Goal: Task Accomplishment & Management: Manage account settings

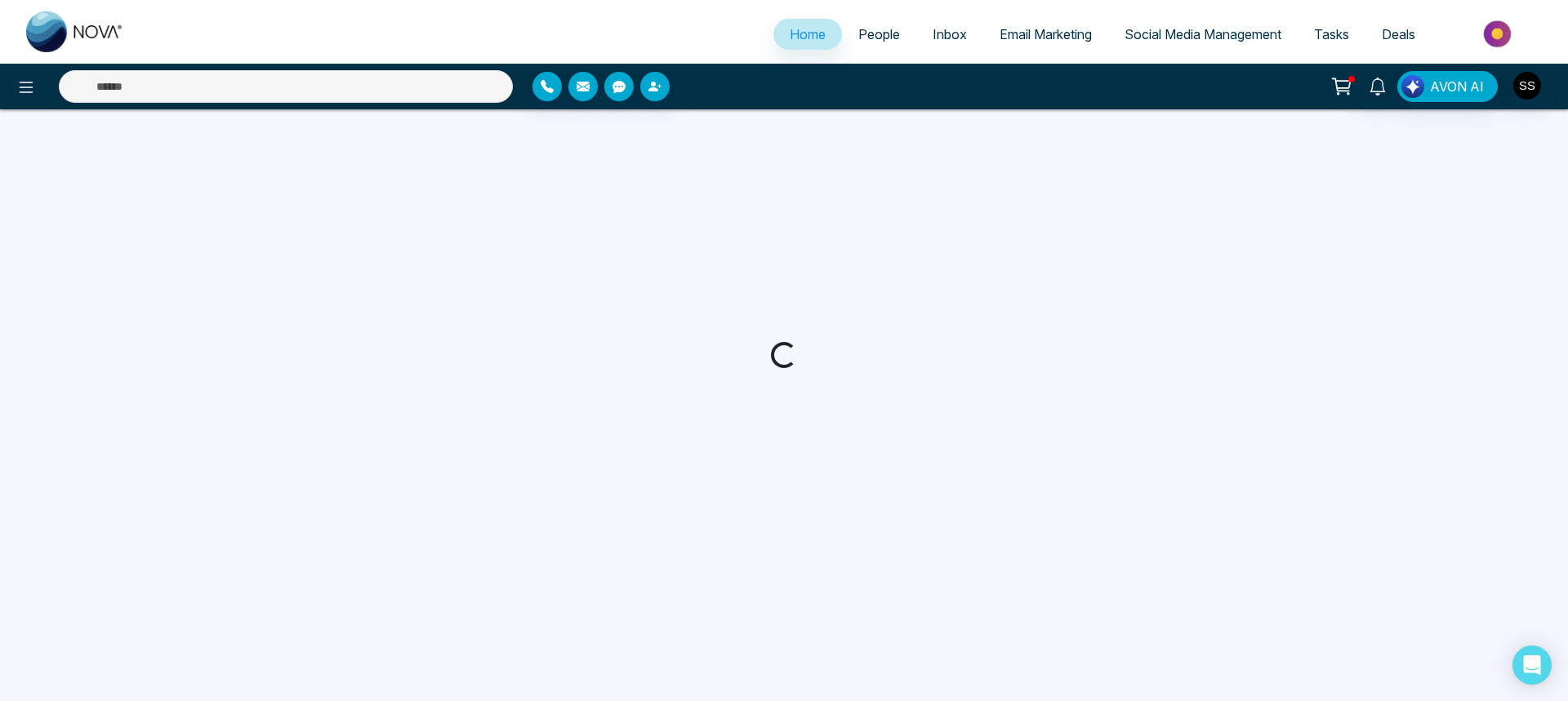
select select "*"
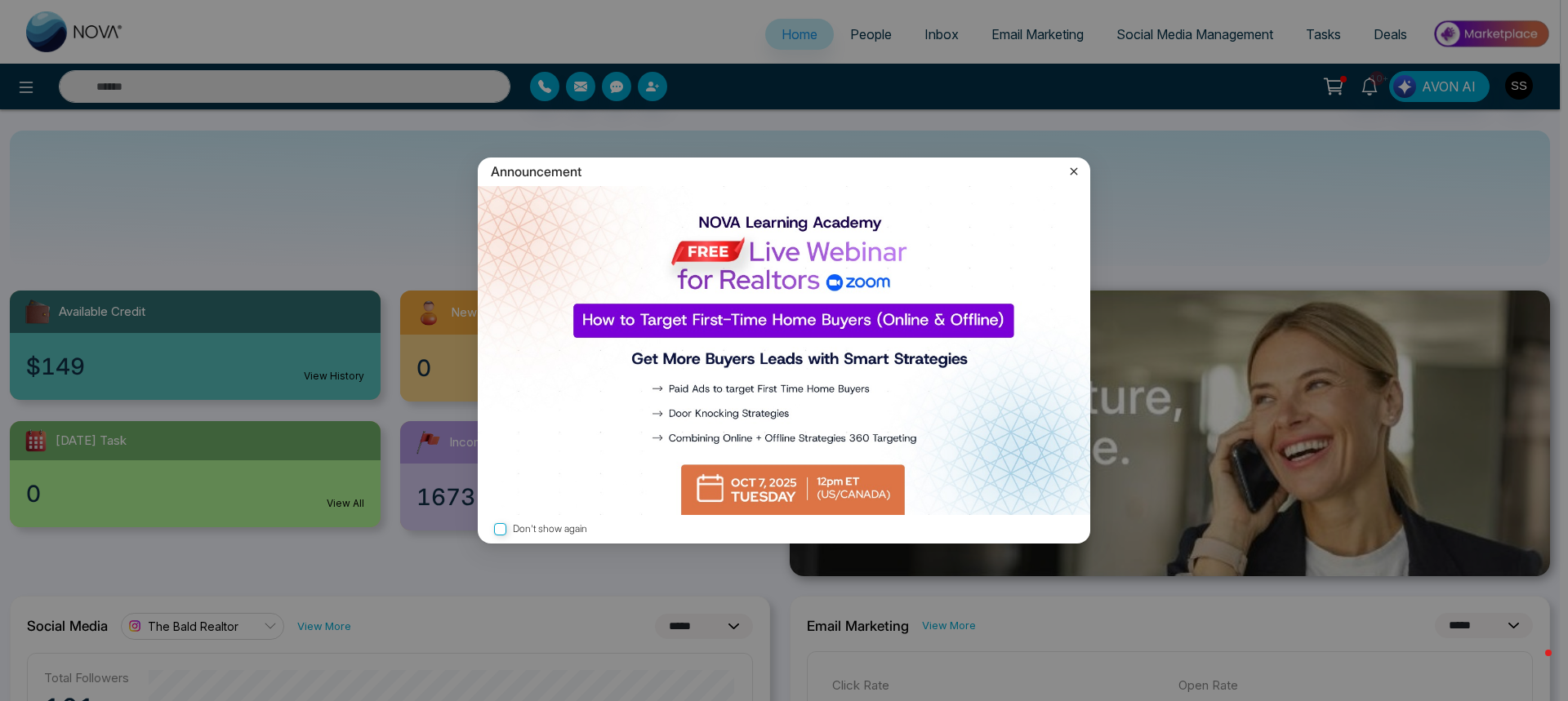
click at [1074, 172] on icon at bounding box center [1073, 171] width 16 height 16
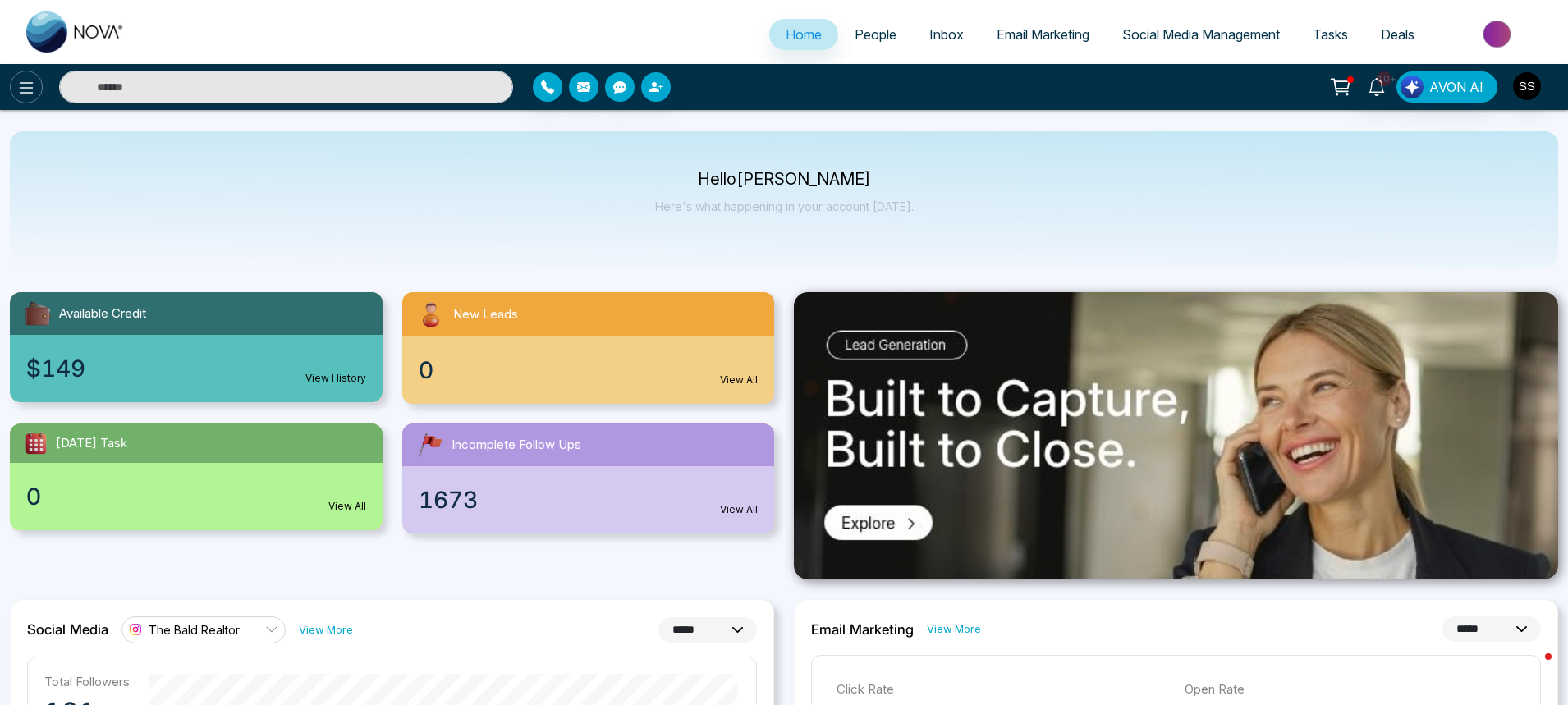
click at [27, 97] on icon at bounding box center [25, 87] width 19 height 19
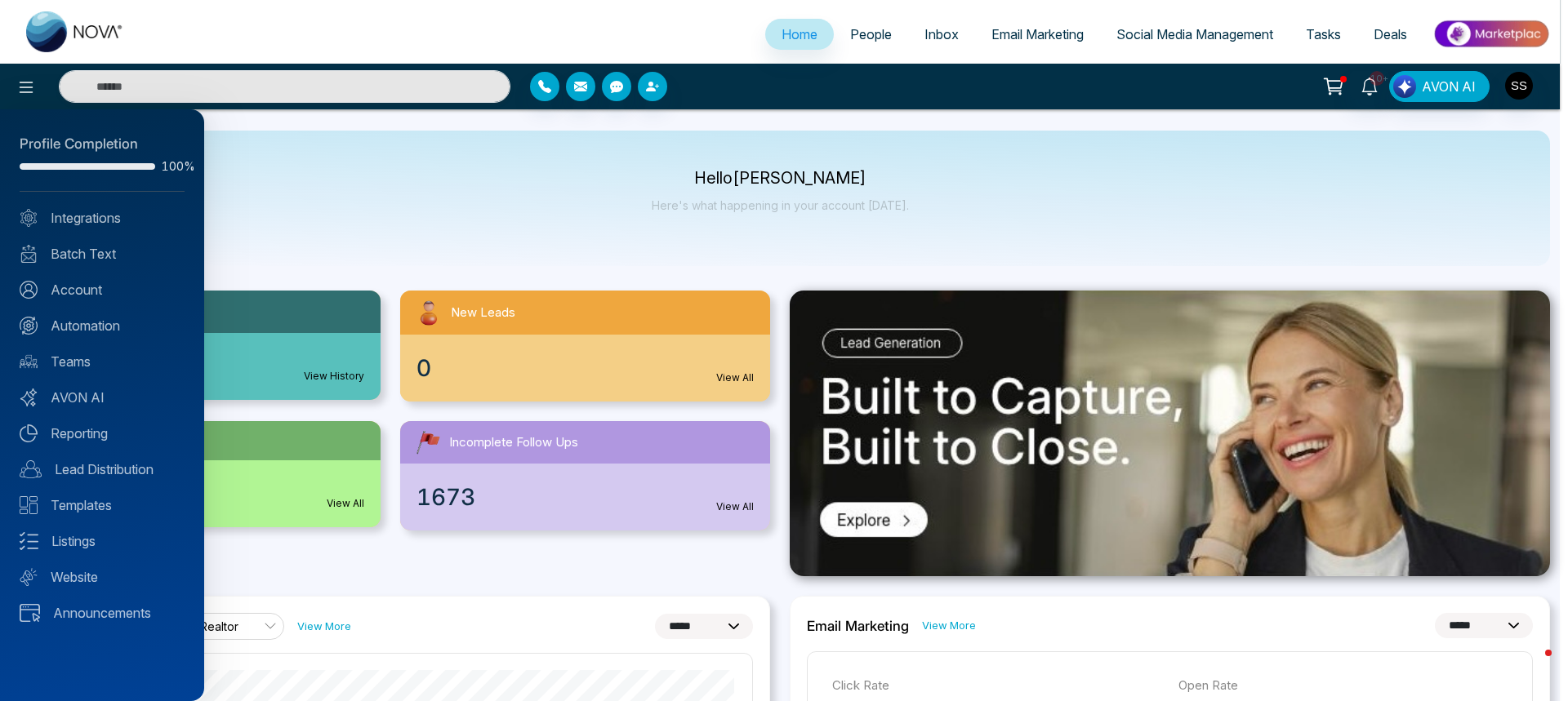
click at [298, 119] on div at bounding box center [784, 350] width 1568 height 701
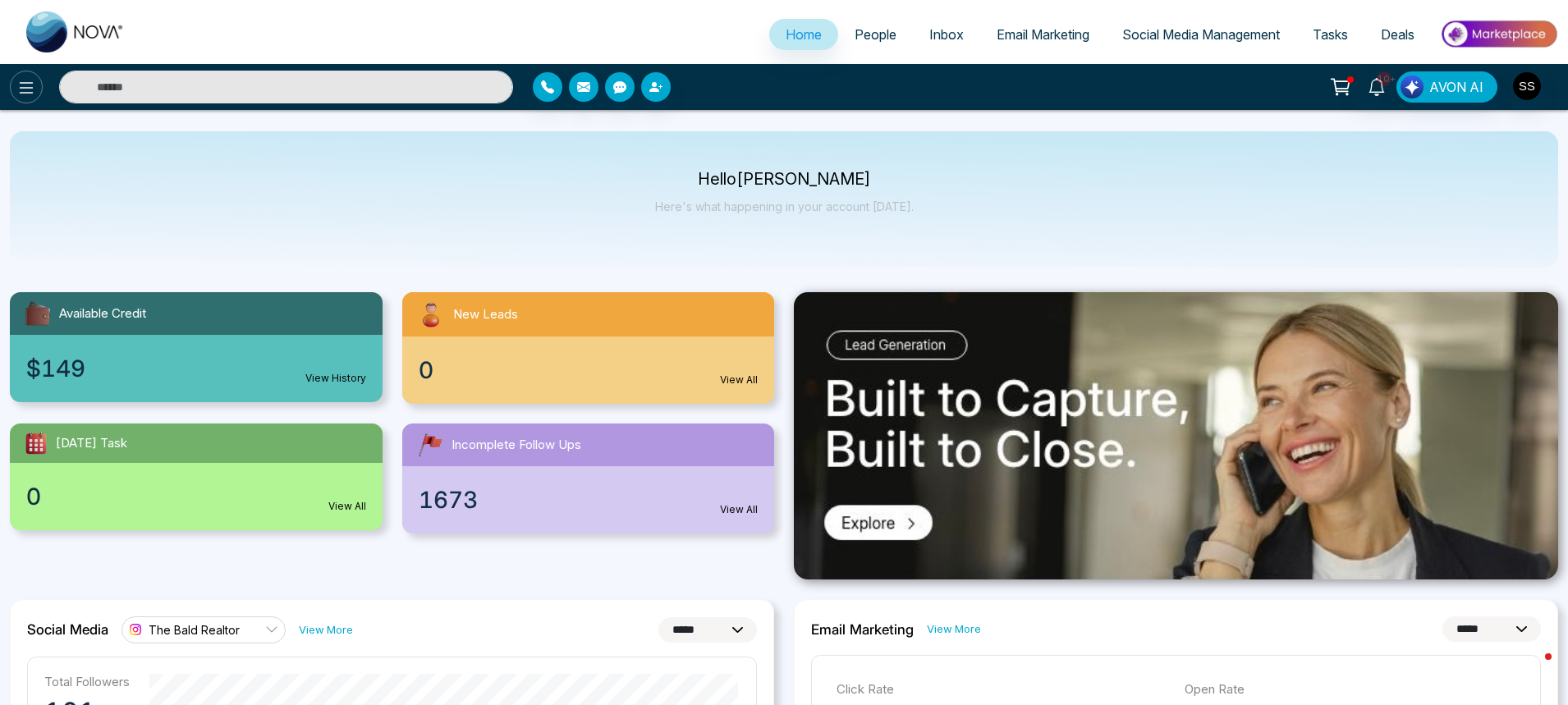
click at [27, 86] on icon at bounding box center [25, 87] width 19 height 19
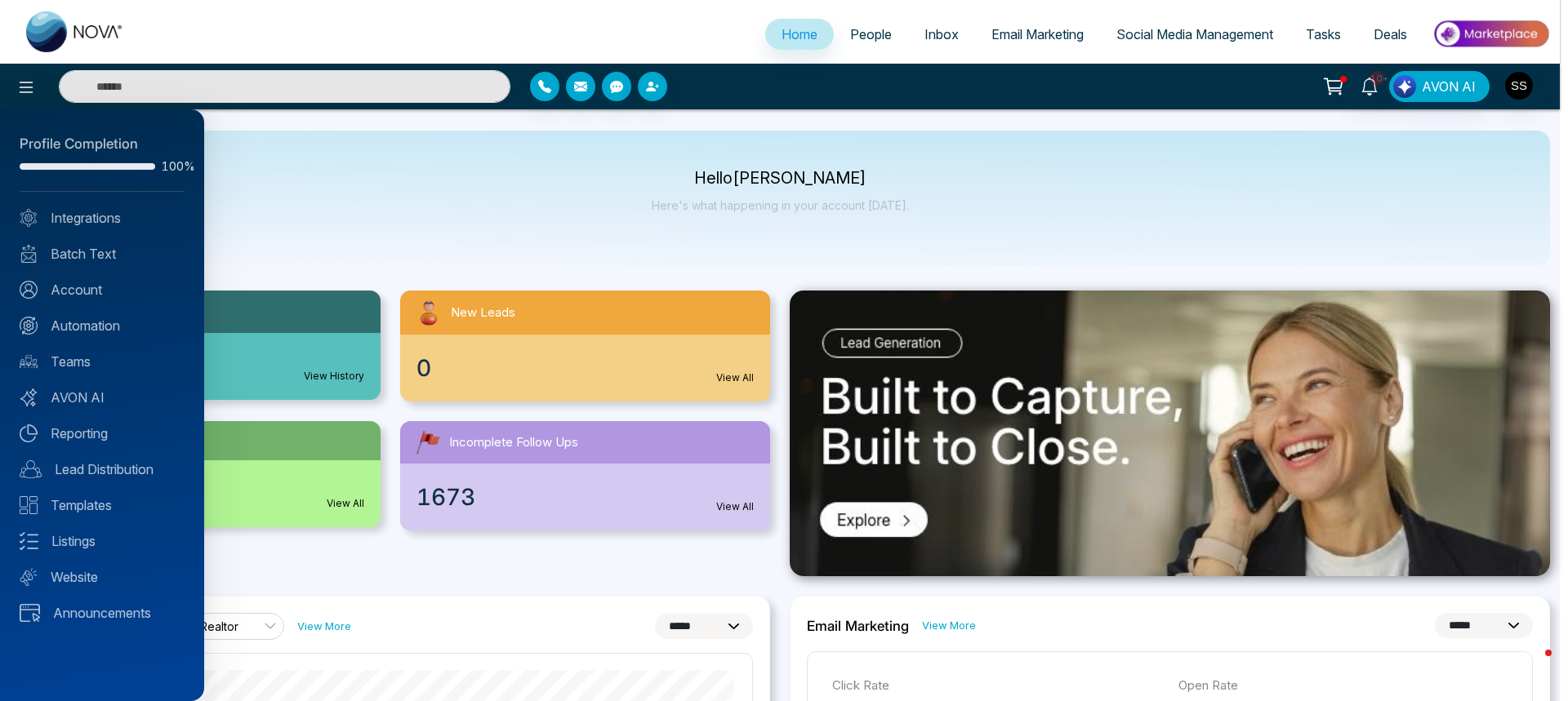
click at [240, 113] on div at bounding box center [784, 350] width 1568 height 701
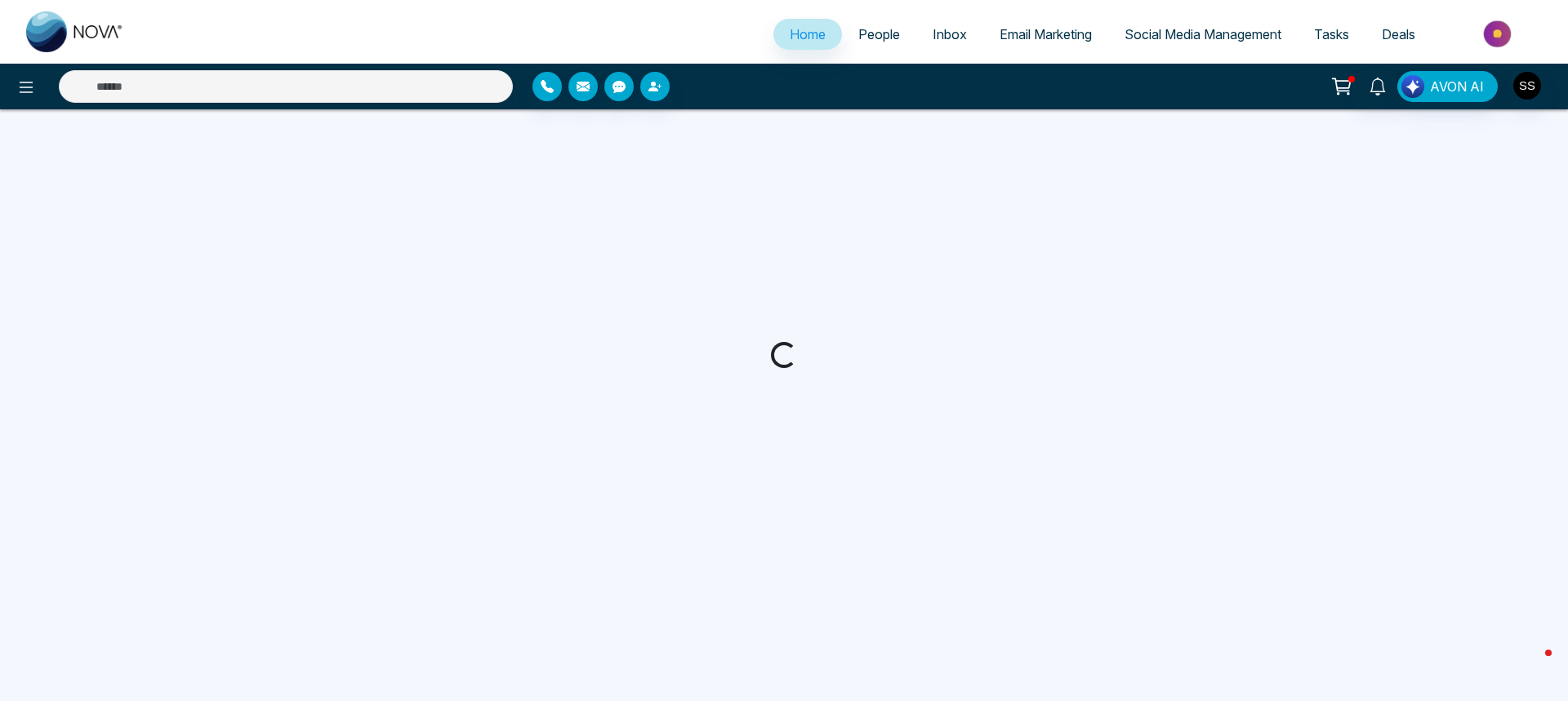
select select "*"
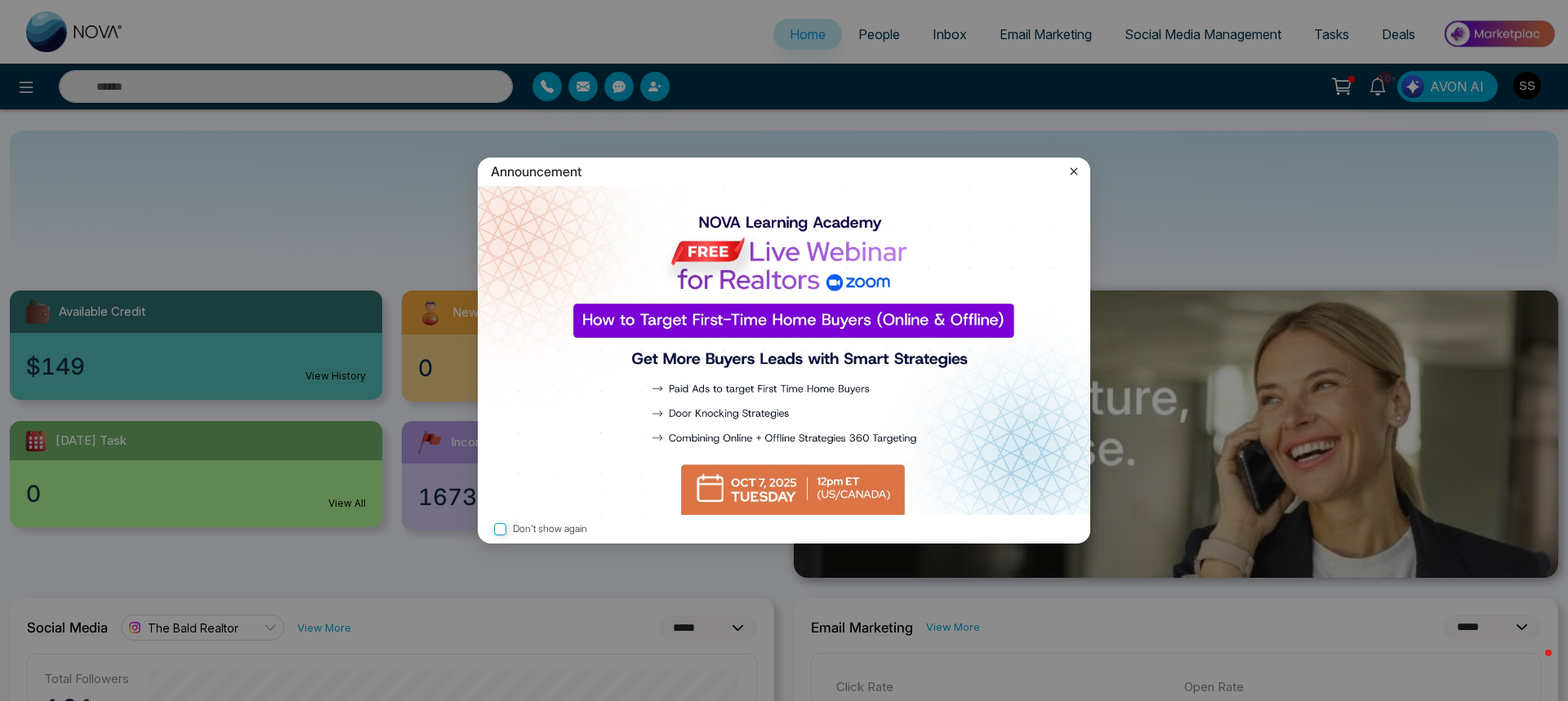
select select "*"
click at [1079, 169] on icon at bounding box center [1073, 171] width 16 height 16
